Goal: Find contact information: Find contact information

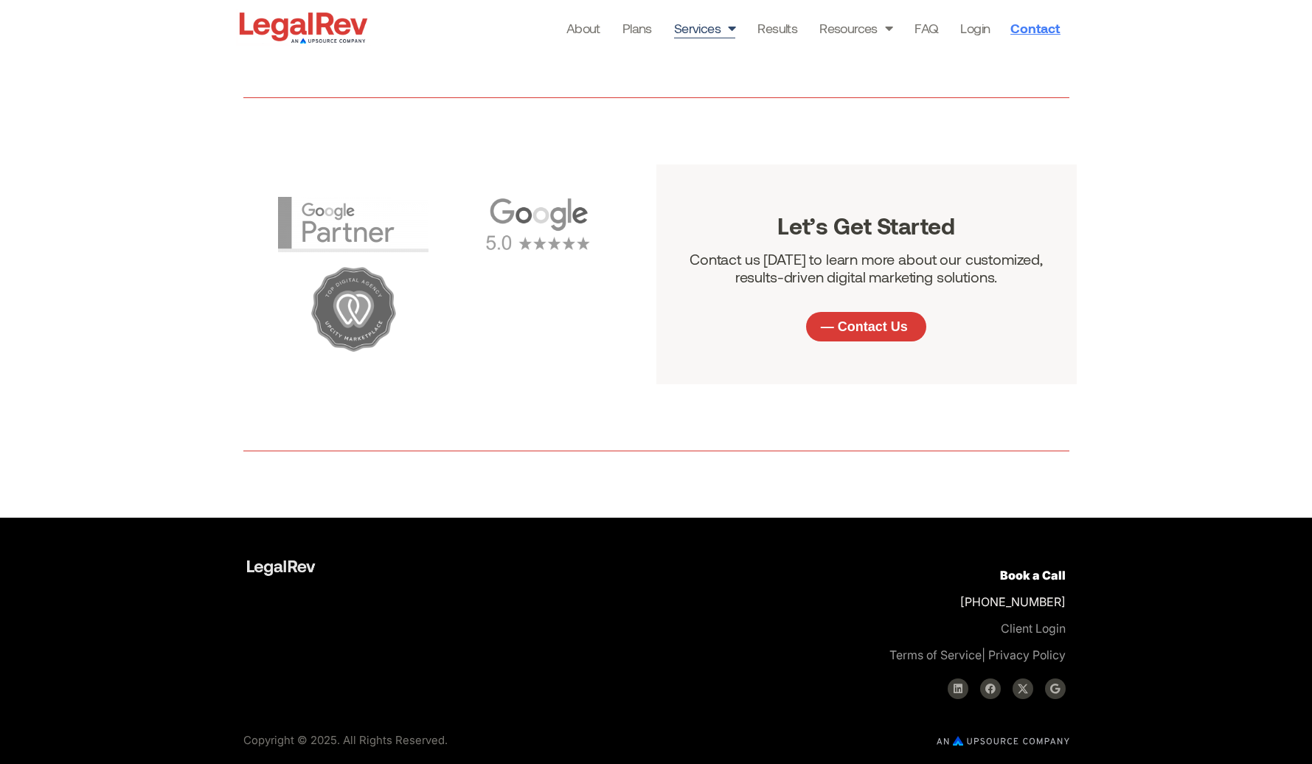
click at [1018, 25] on span "Contact" at bounding box center [1034, 27] width 49 height 13
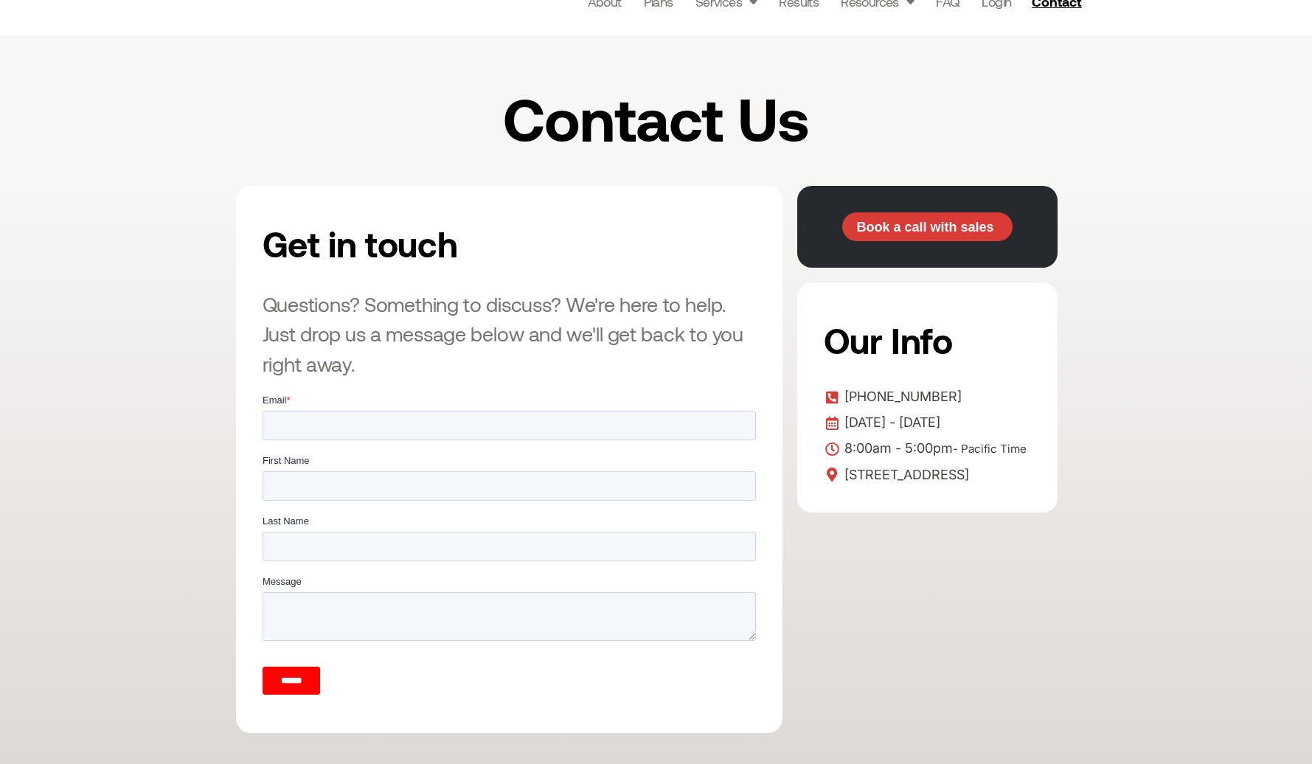
scroll to position [142, 0]
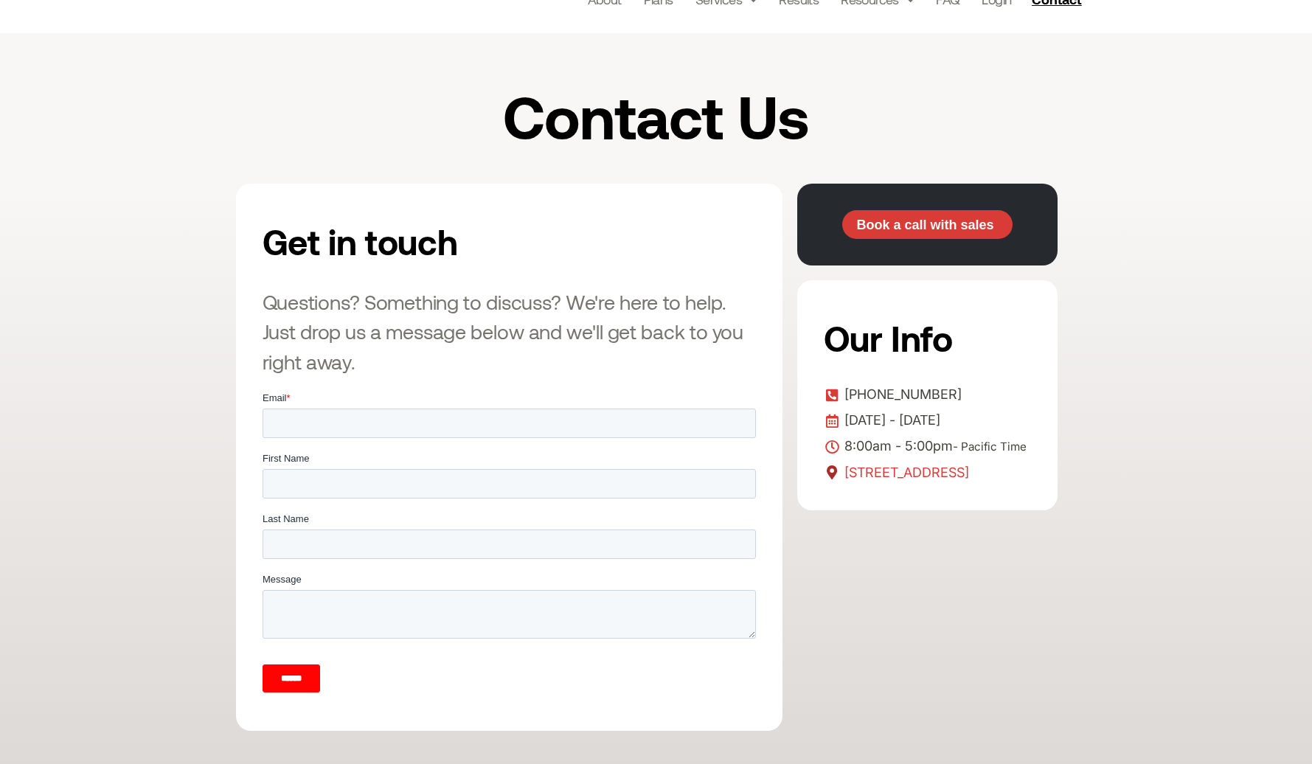
drag, startPoint x: 848, startPoint y: 473, endPoint x: 1012, endPoint y: 493, distance: 165.7
click at [969, 484] on span "915 Broadway St #100 — Vancouver, WA 98660" at bounding box center [905, 473] width 128 height 22
